Goal: Task Accomplishment & Management: Manage account settings

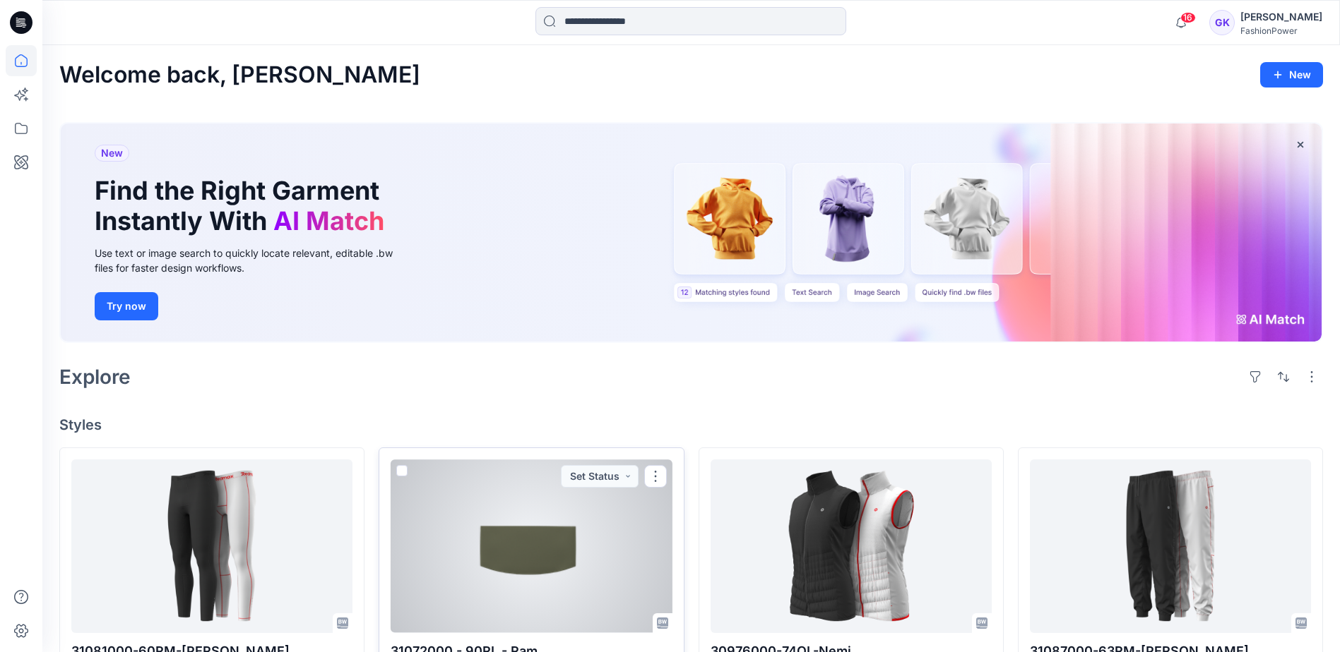
click at [544, 532] on div at bounding box center [531, 546] width 281 height 173
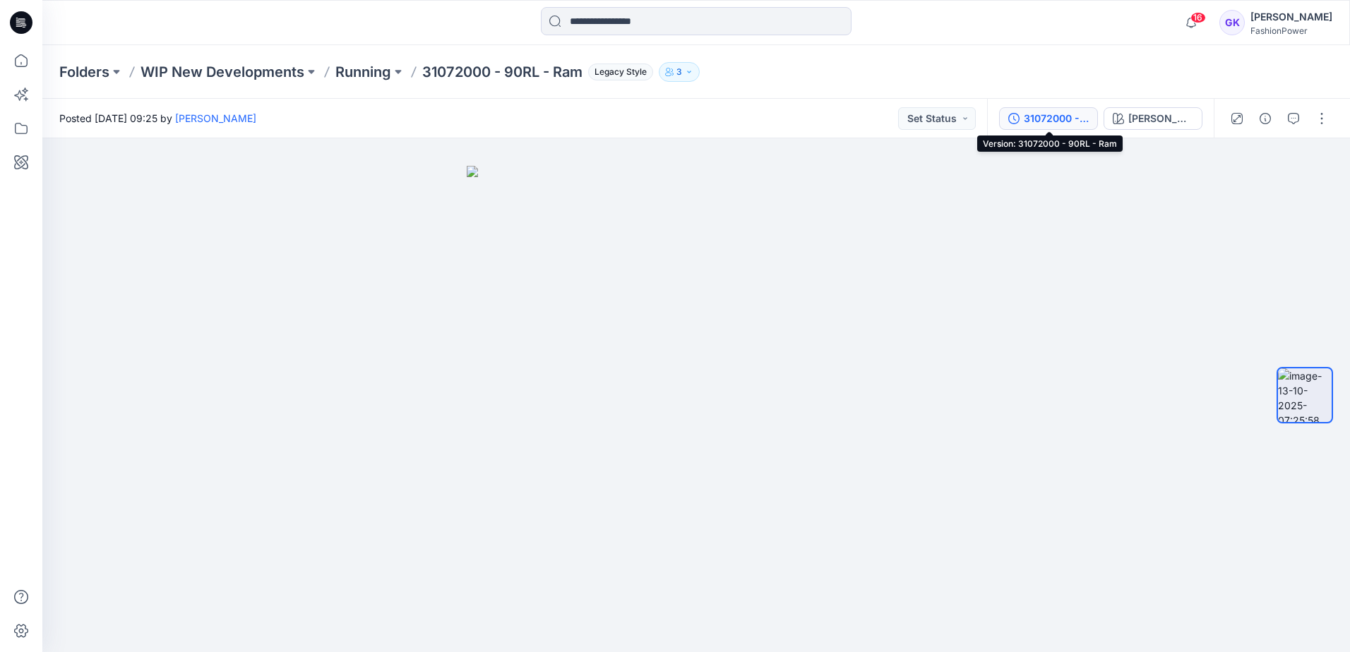
click at [1072, 125] on div "31072000 - 90RL - Ram" at bounding box center [1056, 119] width 65 height 16
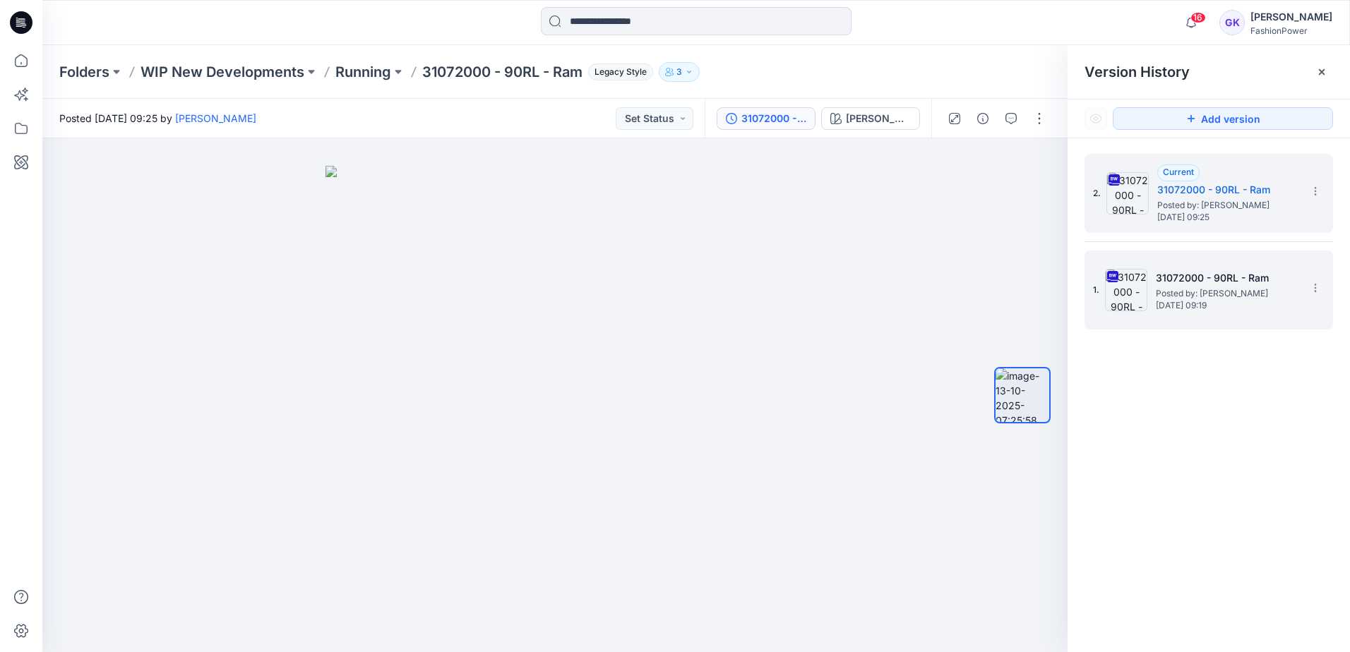
click at [1206, 280] on h5 "31072000 - 90RL - Ram" at bounding box center [1226, 278] width 141 height 17
click at [1225, 214] on span "[DATE] 09:25" at bounding box center [1227, 218] width 141 height 10
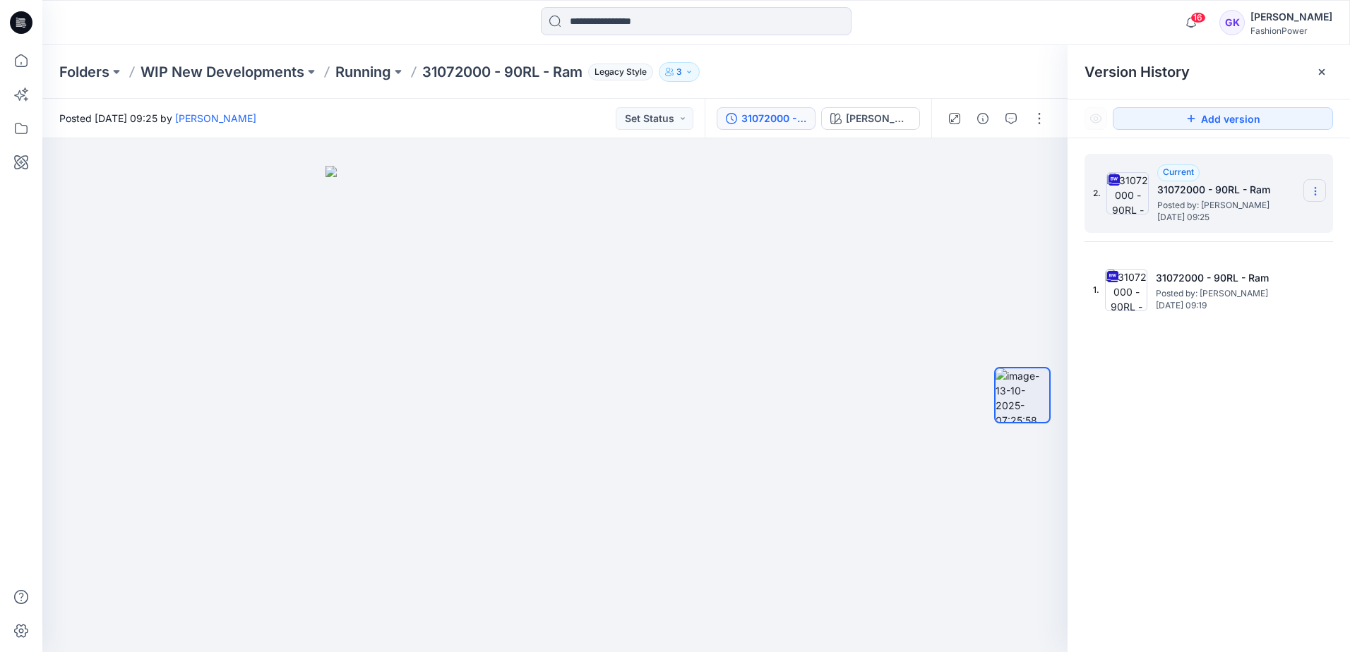
click at [1319, 186] on icon at bounding box center [1315, 191] width 11 height 11
click at [1278, 311] on div "Delete Version" at bounding box center [1240, 310] width 164 height 28
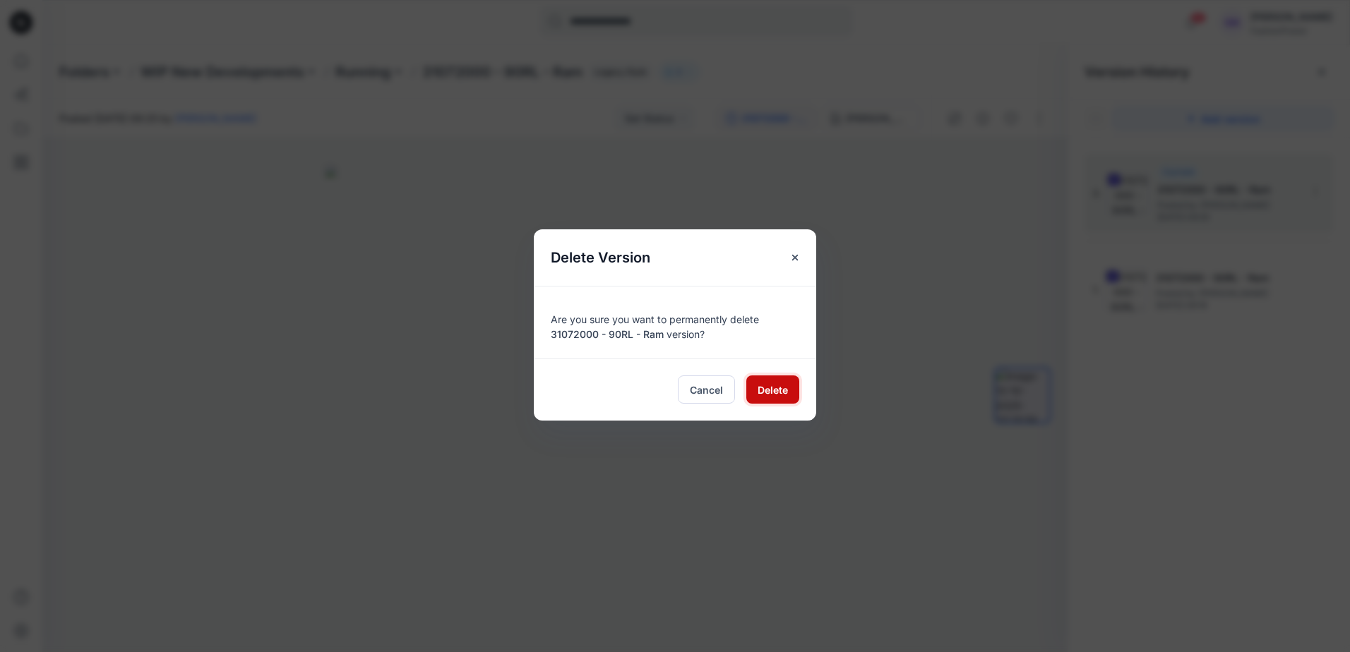
click at [789, 384] on button "Delete" at bounding box center [772, 390] width 53 height 28
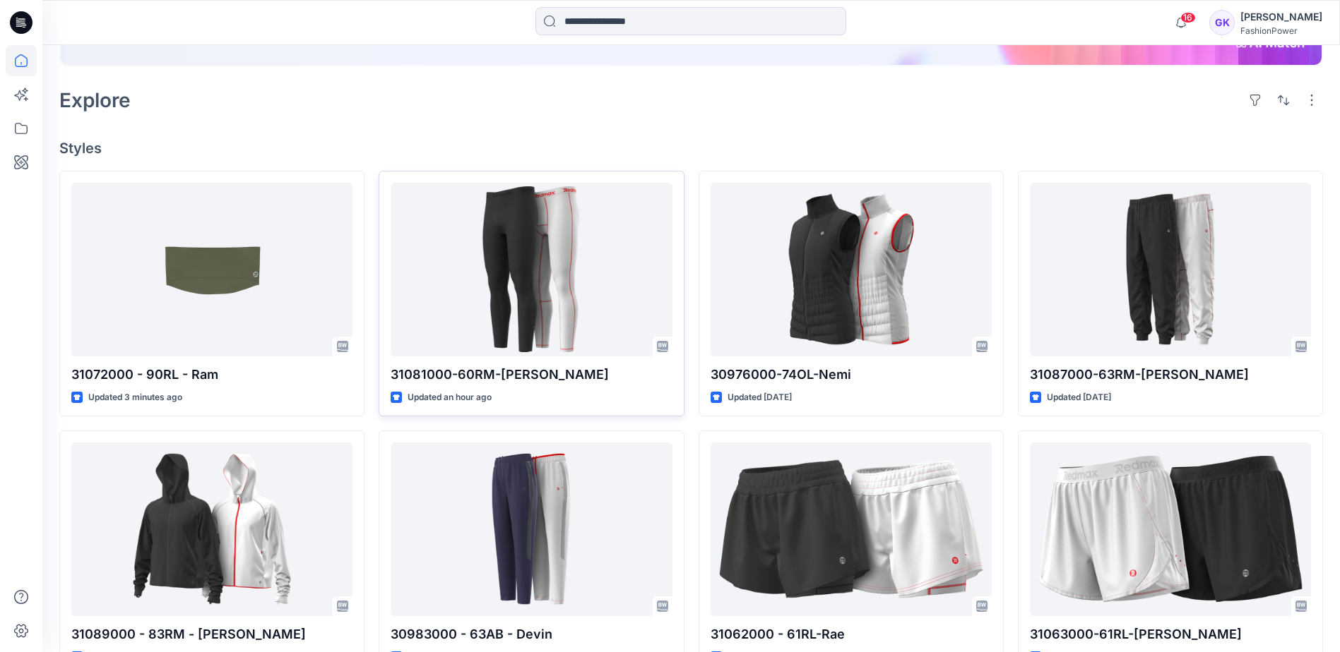
scroll to position [282, 0]
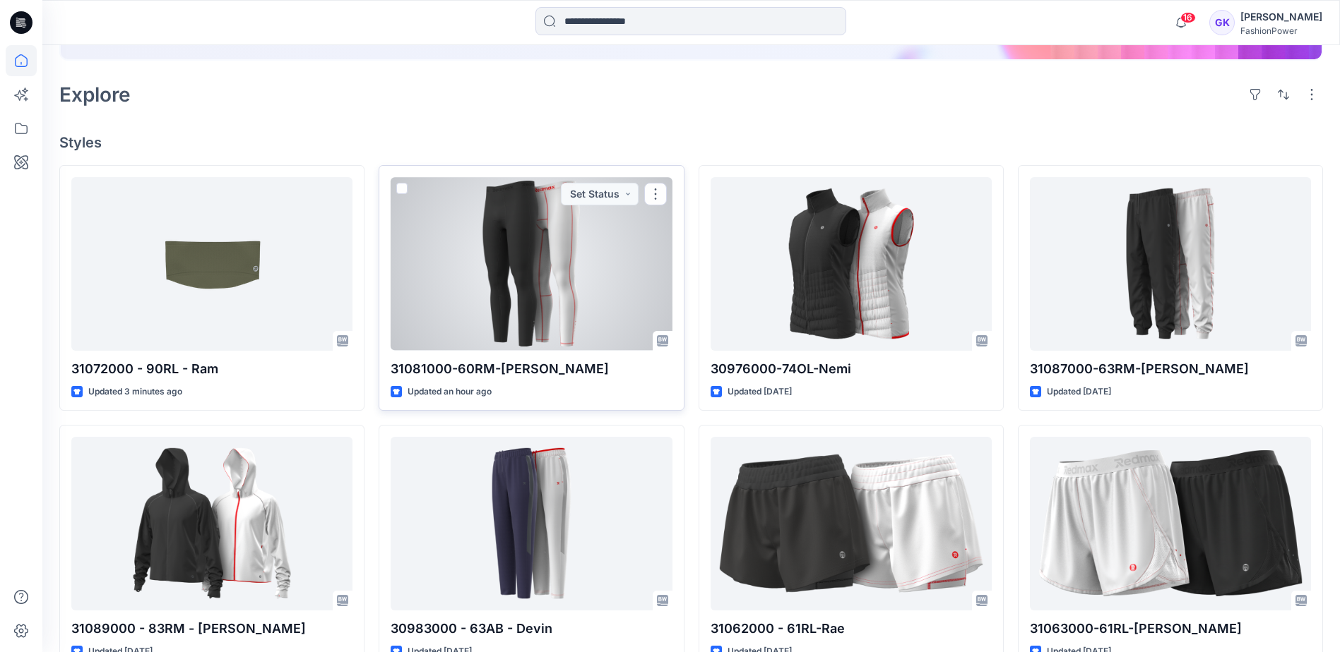
click at [543, 296] on div at bounding box center [531, 263] width 281 height 173
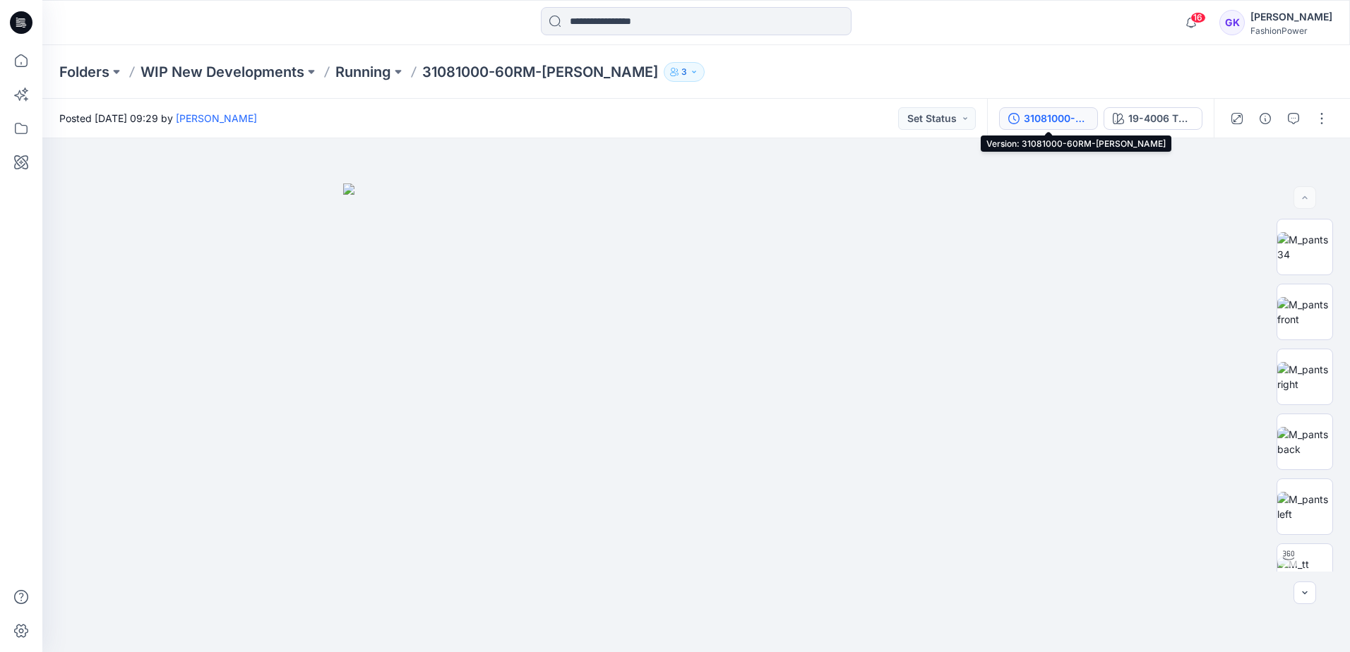
click at [1071, 119] on div "31081000-60RM-Rick" at bounding box center [1056, 119] width 65 height 16
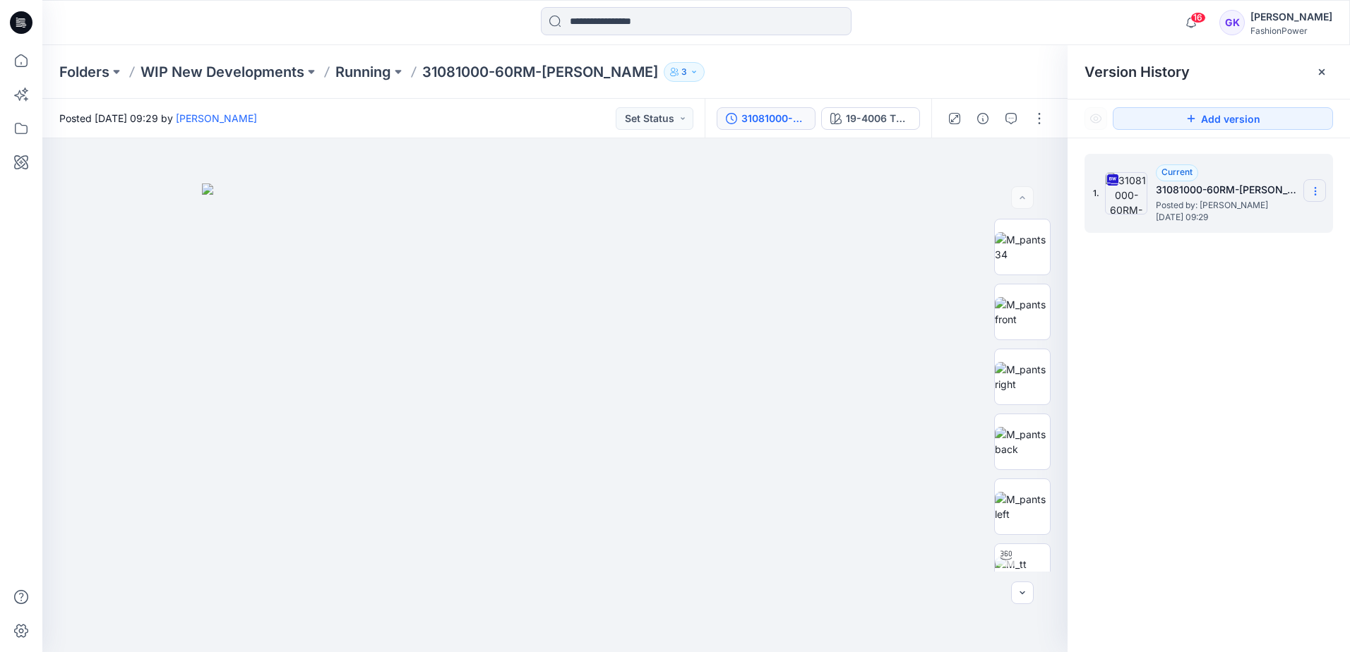
click at [1323, 189] on section at bounding box center [1315, 190] width 23 height 23
click at [1250, 215] on span "Download Source BW File" at bounding box center [1244, 218] width 119 height 17
